Goal: Task Accomplishment & Management: Complete application form

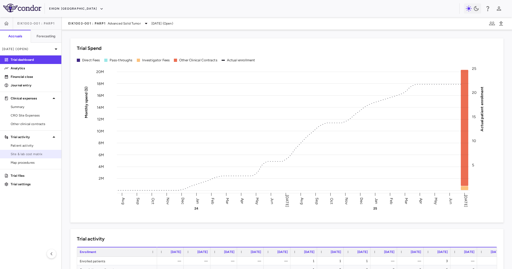
click at [30, 153] on span "Site & lab cost matrix" at bounding box center [34, 154] width 46 height 5
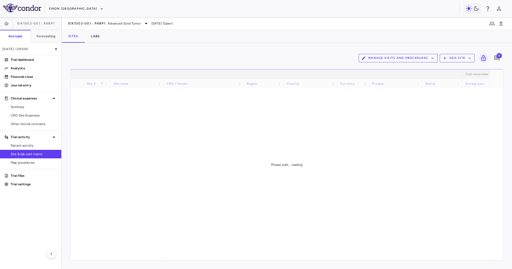
click at [135, 35] on div "Sites Labs" at bounding box center [287, 36] width 451 height 13
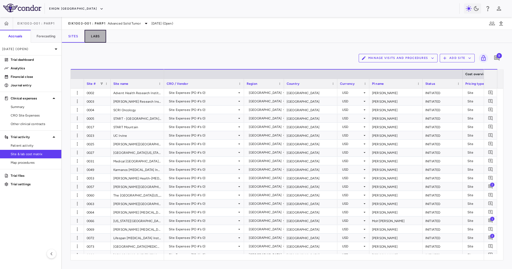
click at [105, 39] on button "Labs" at bounding box center [96, 36] width 22 height 13
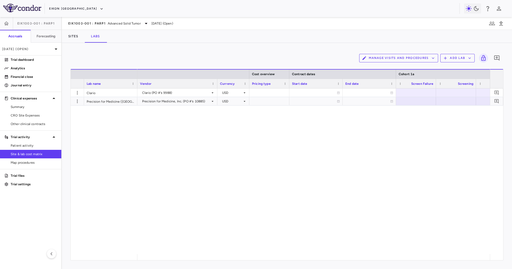
click at [155, 40] on div "Sites Labs" at bounding box center [287, 36] width 451 height 13
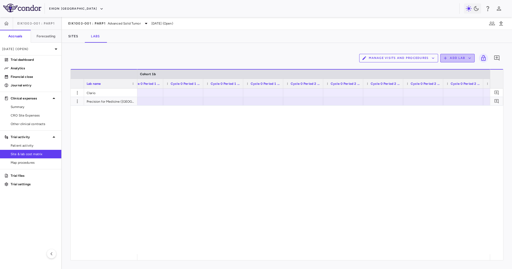
click at [456, 59] on button "Add Lab" at bounding box center [458, 58] width 34 height 9
click at [457, 68] on li "Add new lab" at bounding box center [455, 71] width 20 height 8
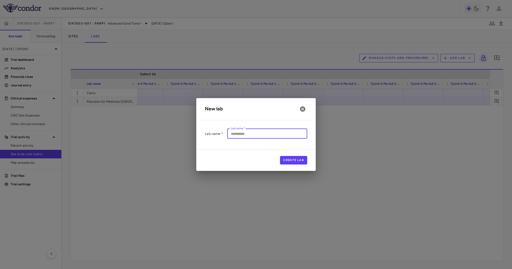
click at [269, 136] on input "Lab name   *" at bounding box center [267, 134] width 80 height 10
paste input "**********"
type input "**********"
click at [295, 159] on button "Create Lab" at bounding box center [293, 160] width 27 height 9
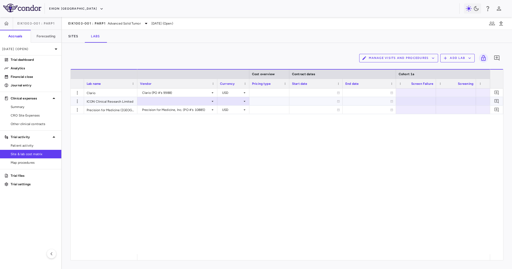
click at [185, 101] on div at bounding box center [177, 101] width 75 height 8
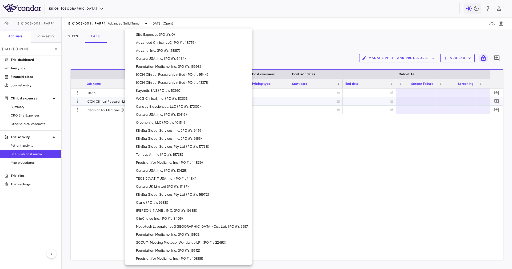
click at [209, 76] on div "ICON Clinical Research Limited (PO #'s 9544)" at bounding box center [173, 74] width 75 height 5
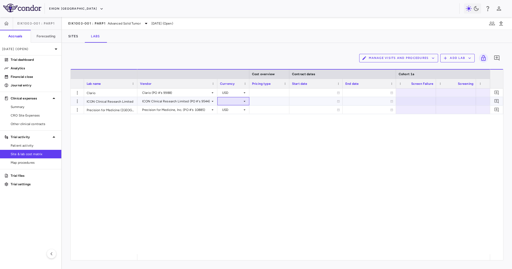
click at [240, 99] on div at bounding box center [233, 101] width 27 height 8
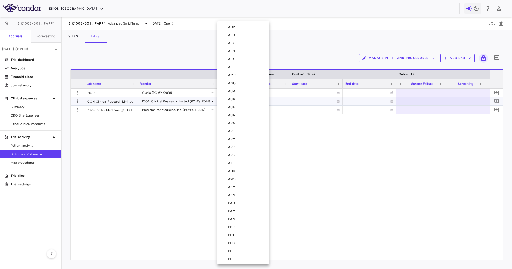
scroll to position [1894, 0]
click at [240, 176] on li "USD" at bounding box center [244, 175] width 52 height 8
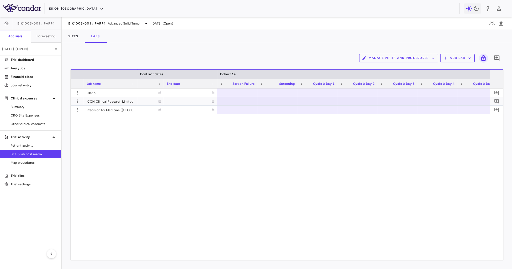
scroll to position [0, 231]
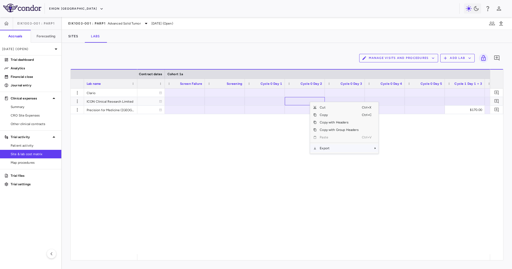
click at [330, 147] on span "Export" at bounding box center [339, 148] width 45 height 7
click at [393, 155] on span "Excel Export" at bounding box center [396, 157] width 25 height 7
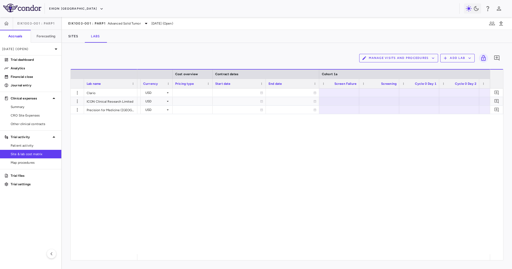
scroll to position [0, 129]
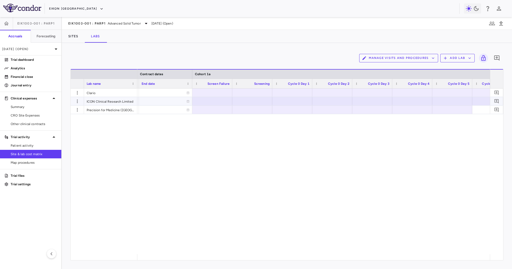
click at [243, 98] on div at bounding box center [252, 101] width 35 height 8
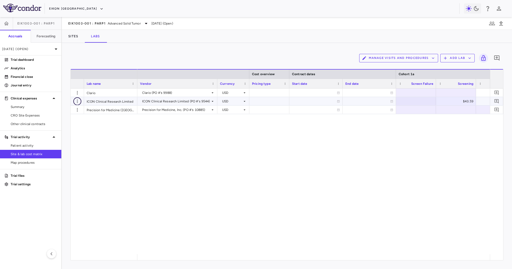
click at [80, 99] on icon "button" at bounding box center [77, 101] width 5 height 5
click at [159, 176] on div at bounding box center [256, 134] width 512 height 269
drag, startPoint x: 168, startPoint y: 257, endPoint x: 173, endPoint y: 256, distance: 5.1
click at [181, 256] on div at bounding box center [313, 257] width 353 height 6
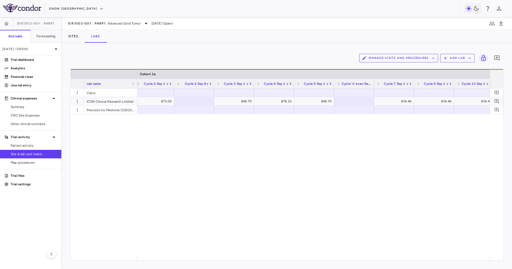
scroll to position [0, 772]
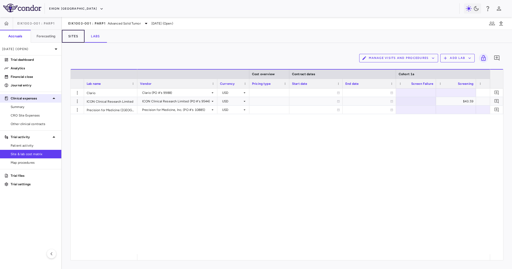
drag, startPoint x: 83, startPoint y: 39, endPoint x: 32, endPoint y: 94, distance: 75.0
click at [32, 93] on div "EIK1003-001 : PARP1 Accruals Forecasting [DATE] (Open) Trial dashboard Analytic…" at bounding box center [256, 143] width 512 height 252
click at [43, 123] on span "Other clinical contracts" at bounding box center [34, 124] width 46 height 5
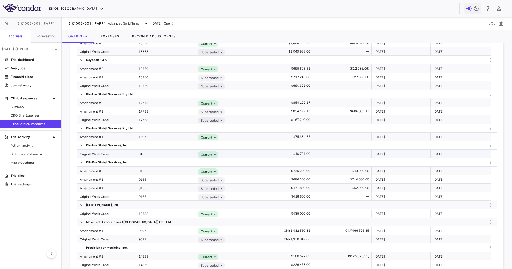
scroll to position [560, 0]
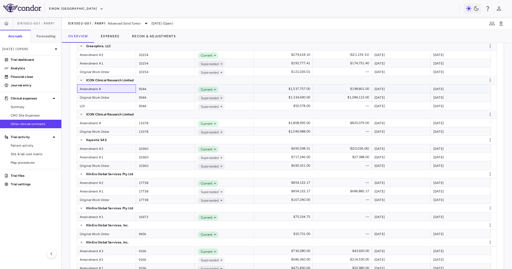
click at [114, 88] on div "Amendment #" at bounding box center [106, 89] width 59 height 8
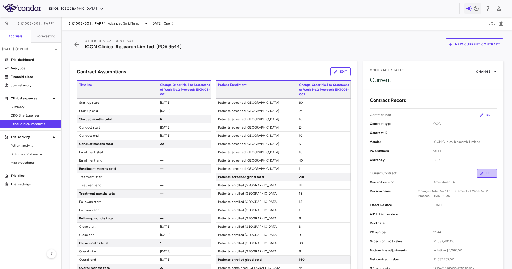
click at [482, 174] on button "Edit" at bounding box center [487, 173] width 20 height 9
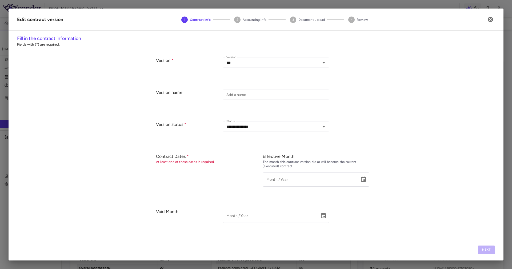
type input "**********"
type input "*********"
type input "**********"
type input "****"
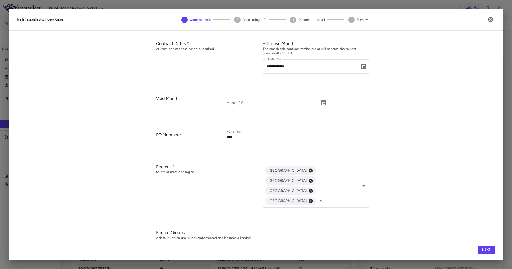
scroll to position [160, 0]
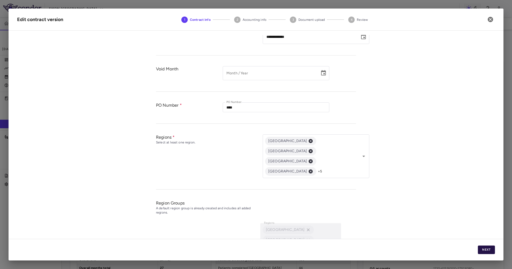
click at [485, 253] on button "Next" at bounding box center [486, 250] width 17 height 9
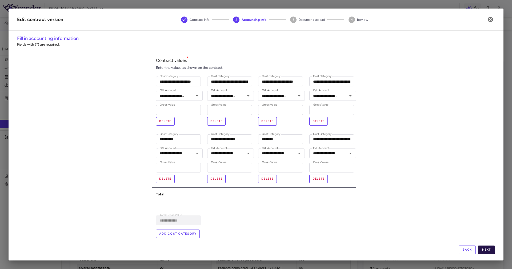
click at [485, 250] on button "Next" at bounding box center [486, 250] width 17 height 9
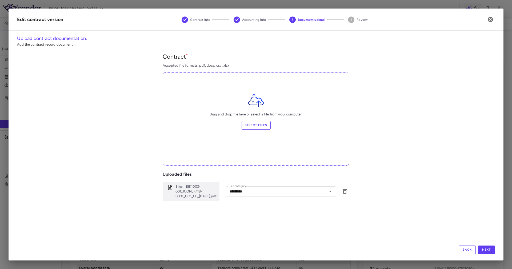
click at [256, 125] on label "Select files" at bounding box center [256, 125] width 29 height 9
click at [0, 0] on input "Select files" at bounding box center [0, 0] width 0 height 0
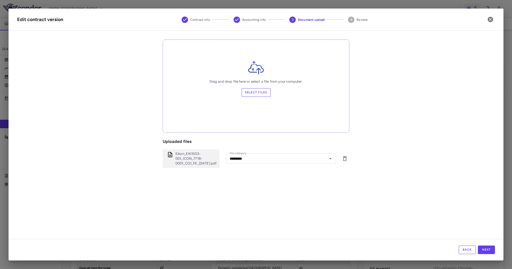
scroll to position [44, 0]
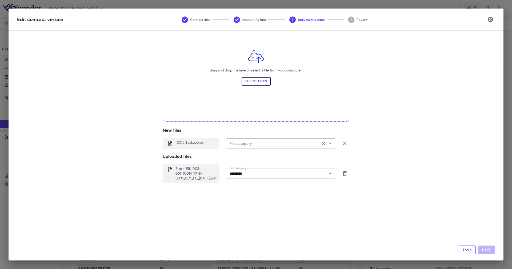
click at [240, 140] on div "File category" at bounding box center [281, 144] width 110 height 10
click at [251, 189] on li "Other" at bounding box center [278, 190] width 105 height 8
type input "*****"
drag, startPoint x: 426, startPoint y: 169, endPoint x: 457, endPoint y: 200, distance: 44.4
click at [426, 169] on div "Contract * Accepted file formats: pdf, docx, csv, xlsx Drag and drop file here …" at bounding box center [256, 117] width 478 height 219
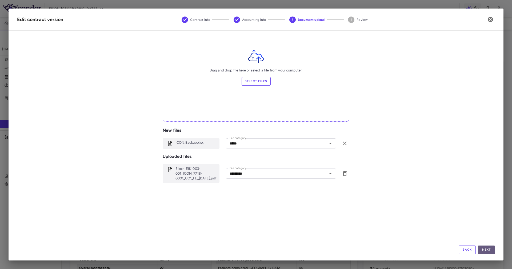
click at [487, 251] on button "Next" at bounding box center [486, 250] width 17 height 9
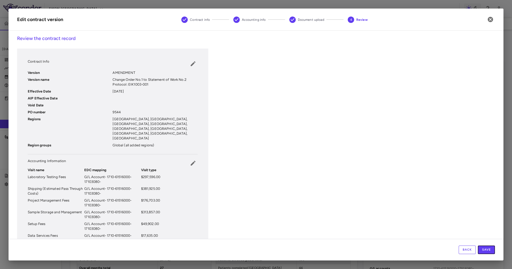
click at [487, 251] on button "Save" at bounding box center [486, 250] width 17 height 9
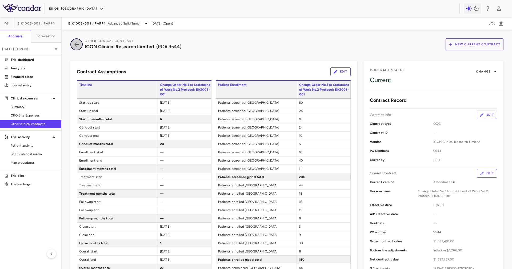
click at [76, 44] on icon "button" at bounding box center [76, 44] width 4 height 4
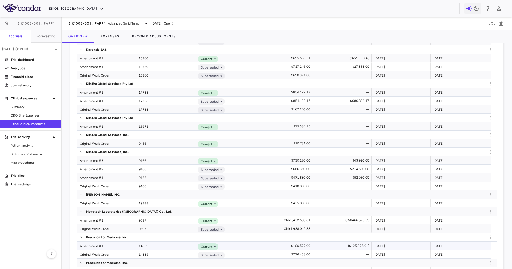
scroll to position [688, 0]
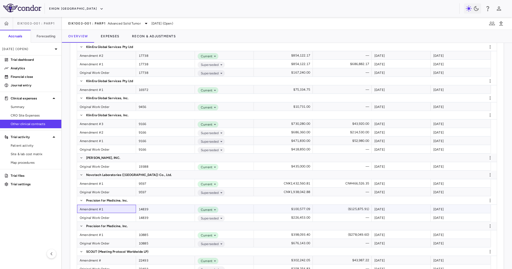
click at [124, 209] on div "Amendment #1" at bounding box center [106, 209] width 59 height 8
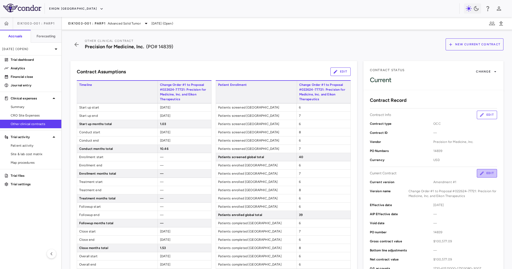
click at [480, 171] on button "Edit" at bounding box center [487, 173] width 20 height 9
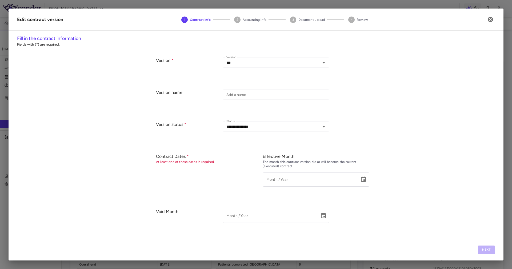
type input "**********"
type input "*********"
type input "**********"
type input "*****"
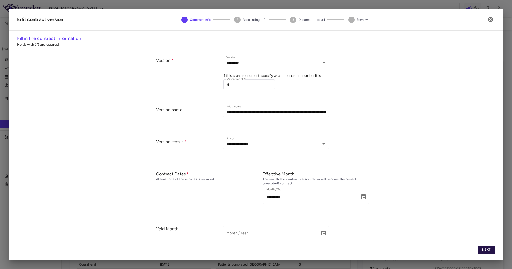
click at [483, 254] on button "Next" at bounding box center [486, 250] width 17 height 9
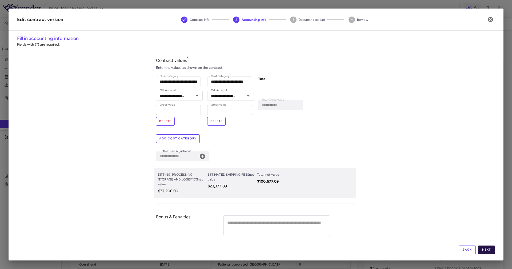
click at [484, 251] on button "Next" at bounding box center [486, 250] width 17 height 9
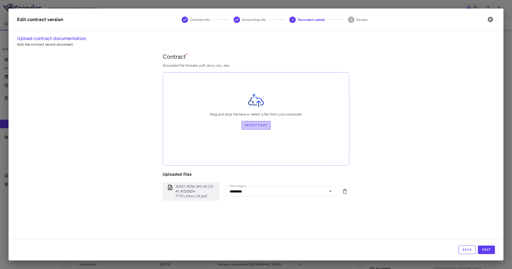
click at [257, 126] on label "Select files" at bounding box center [256, 125] width 29 height 9
click at [0, 0] on input "Select files" at bounding box center [0, 0] width 0 height 0
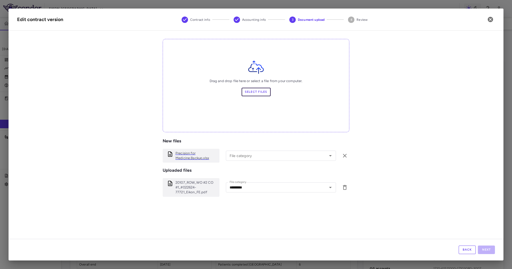
scroll to position [44, 0]
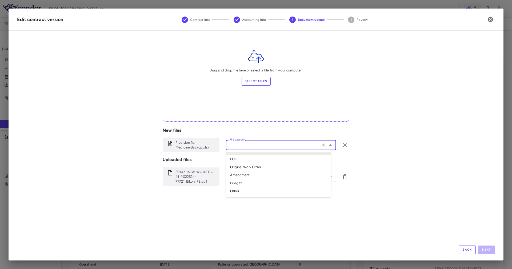
click at [248, 143] on input "File category" at bounding box center [273, 145] width 91 height 7
drag, startPoint x: 252, startPoint y: 190, endPoint x: 205, endPoint y: 176, distance: 49.2
click at [252, 190] on li "Other" at bounding box center [278, 191] width 105 height 8
type input "*****"
click at [486, 251] on button "Next" at bounding box center [486, 250] width 17 height 9
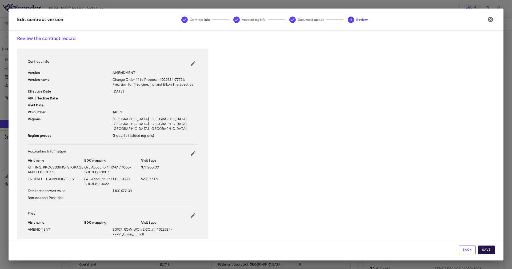
click at [488, 251] on button "Save" at bounding box center [486, 250] width 17 height 9
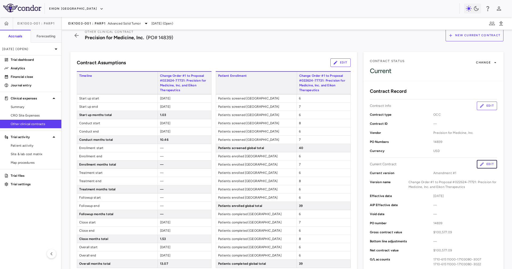
scroll to position [0, 0]
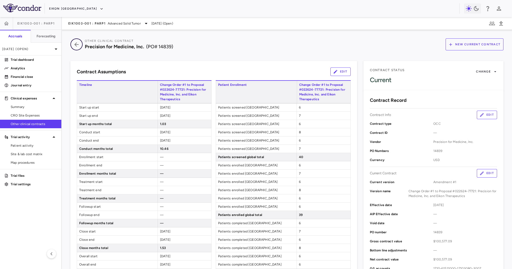
click at [77, 40] on button "button" at bounding box center [76, 44] width 12 height 12
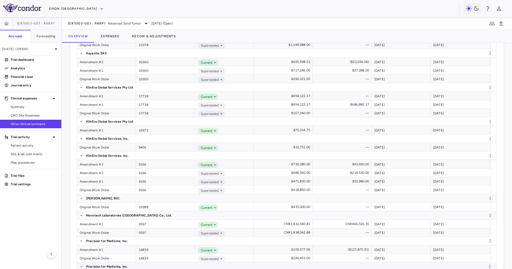
scroll to position [728, 0]
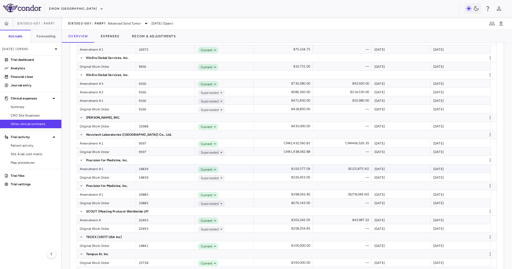
click at [112, 170] on div "Amendment #1" at bounding box center [106, 169] width 59 height 8
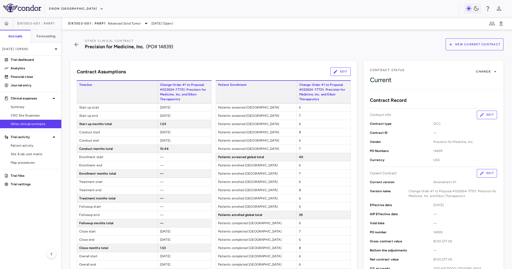
scroll to position [120, 0]
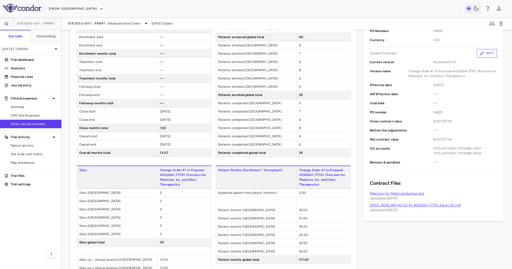
click at [395, 204] on link "20107_ROW_WO #2 CO #1_#022624-77721_Eikon_FE.pdf" at bounding box center [415, 205] width 91 height 4
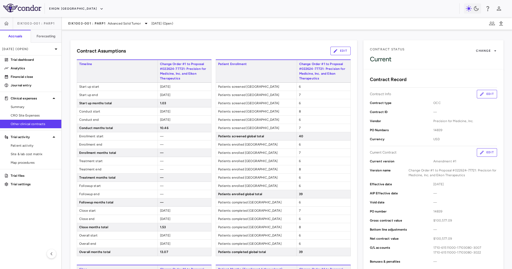
scroll to position [0, 0]
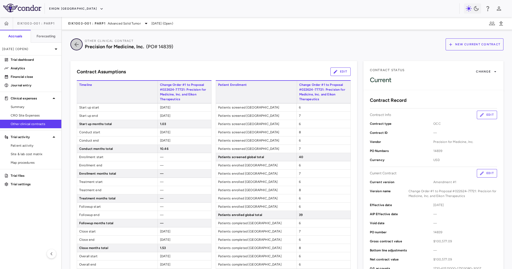
click at [74, 41] on icon "button" at bounding box center [77, 44] width 10 height 6
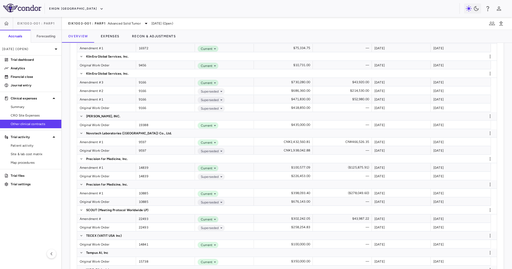
scroll to position [726, 0]
